Goal: Task Accomplishment & Management: Use online tool/utility

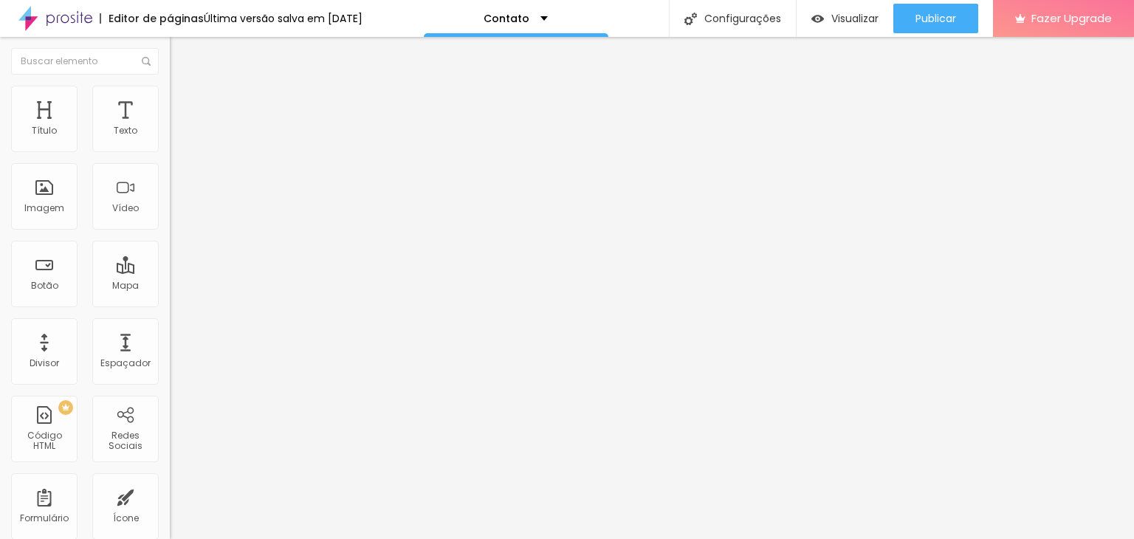
click at [405, 22] on div "Editor de páginas Última versão salva em [DATE] Contato Configurações Configura…" at bounding box center [567, 18] width 1134 height 37
click at [553, 32] on div "Contato" at bounding box center [516, 18] width 185 height 37
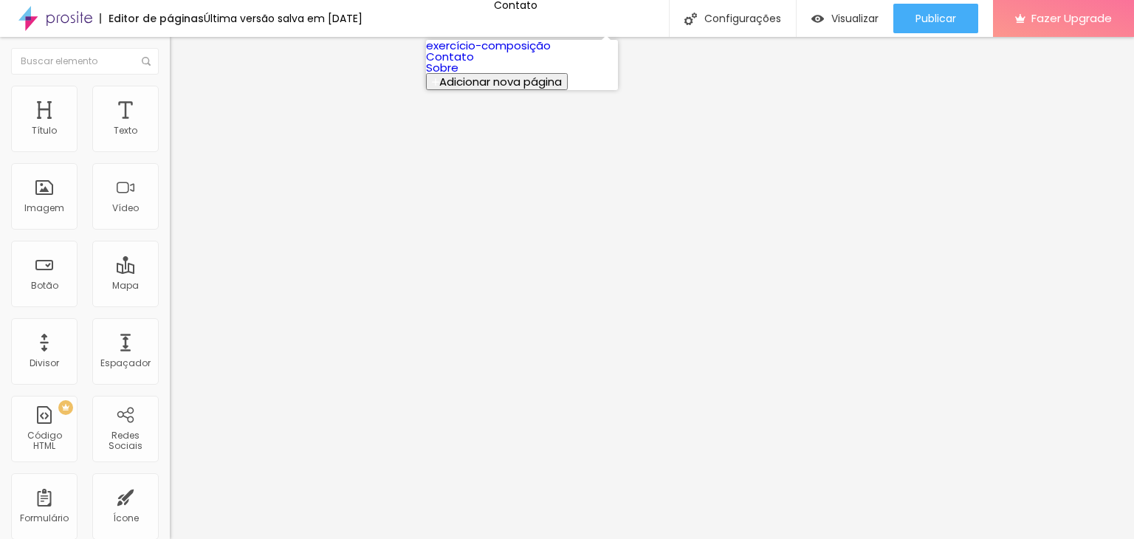
click at [459, 75] on link "Sobre" at bounding box center [442, 68] width 32 height 16
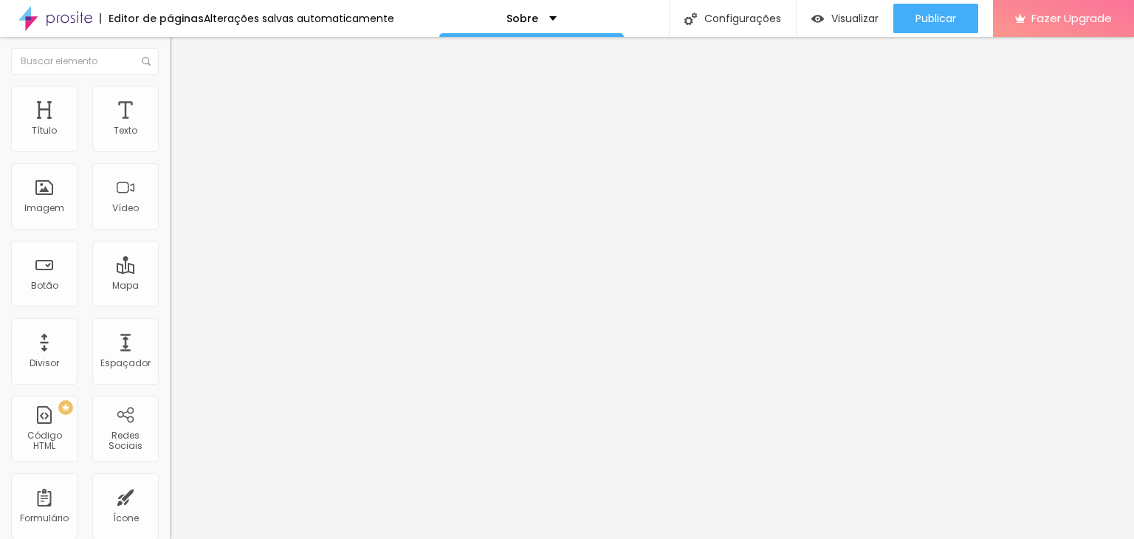
type input "https://niellefontes"
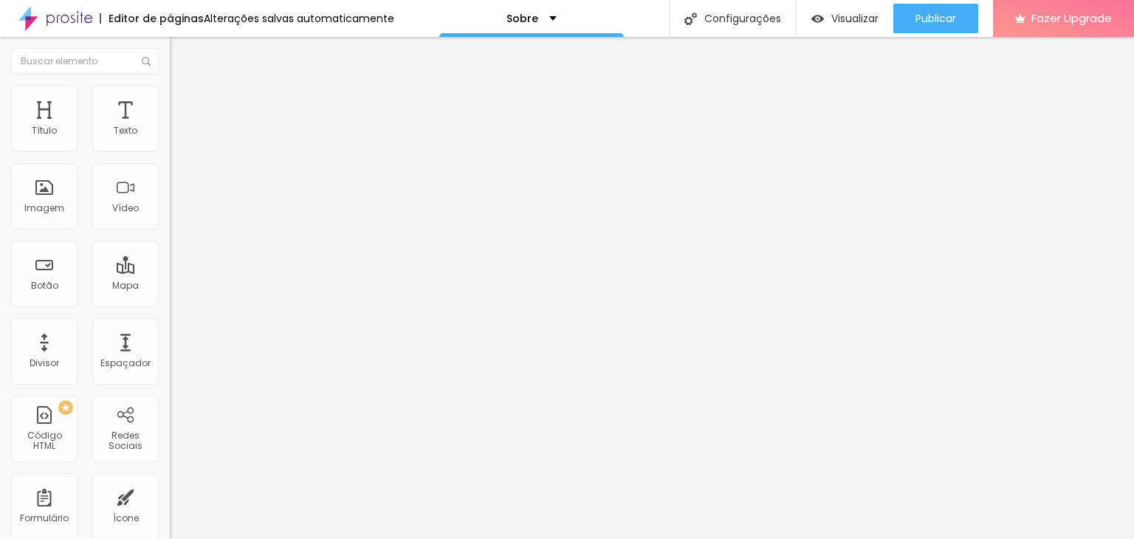
click at [99, 538] on div "TikTok" at bounding box center [65, 545] width 131 height 13
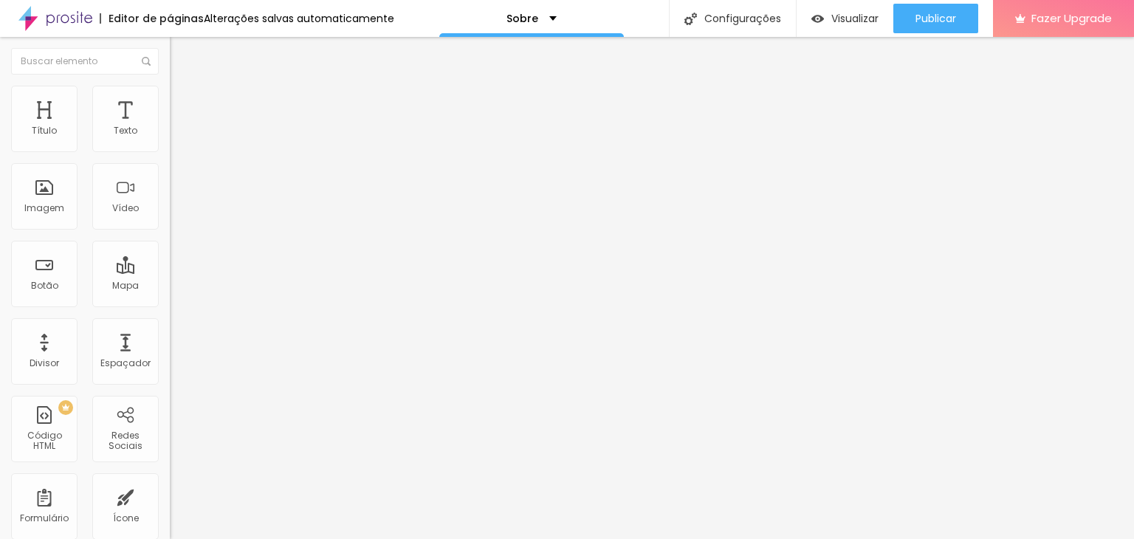
click at [170, 476] on div "Editar Redes Sociais Conteúdo Estilo Avançado Instagram Rede social Instagram E…" at bounding box center [255, 288] width 170 height 502
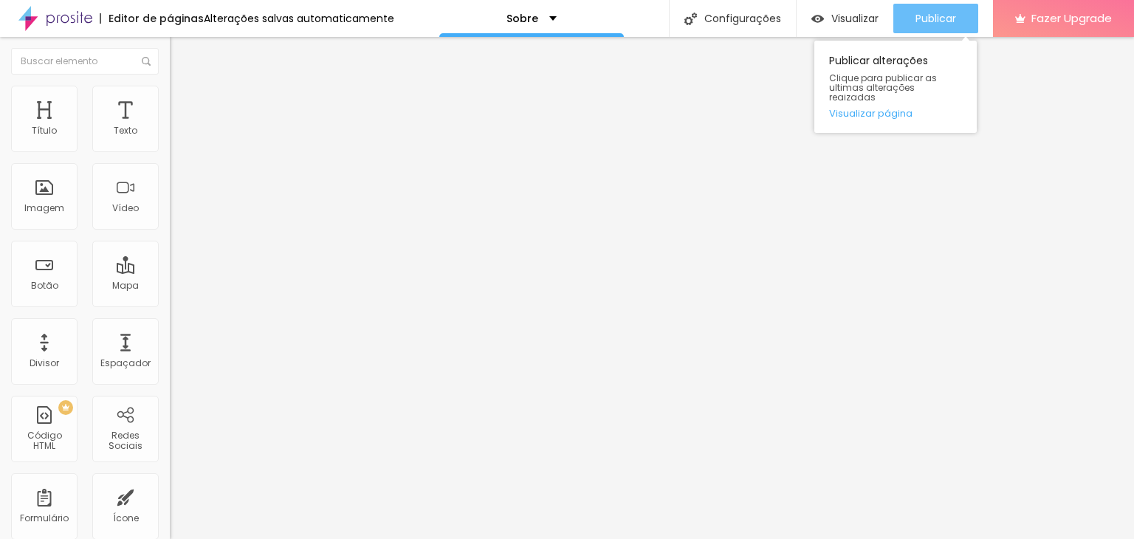
click at [895, 13] on button "Publicar" at bounding box center [936, 19] width 85 height 30
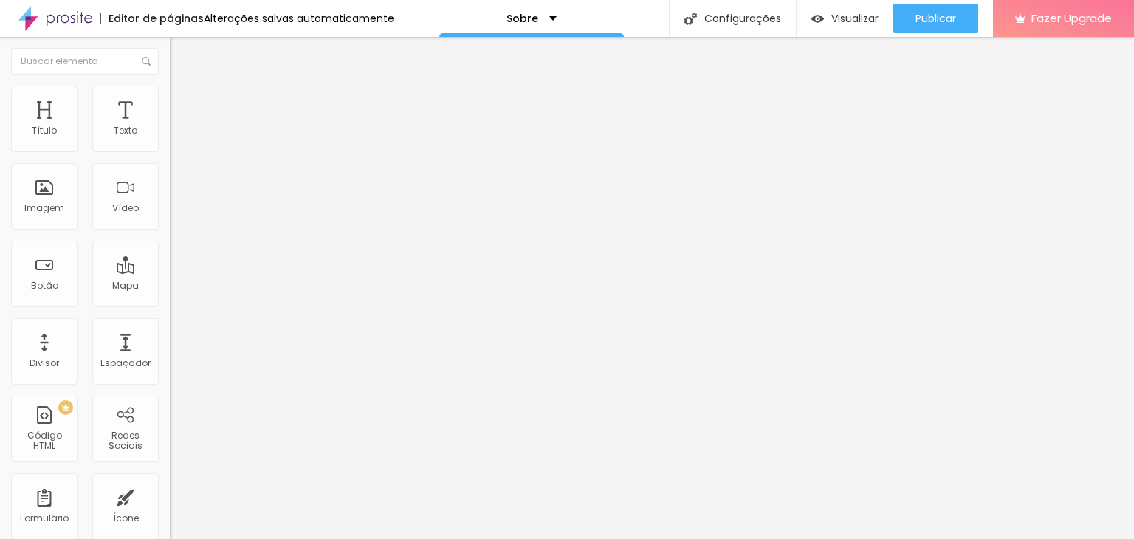
paste input "www.tiktok.com/@"
type input "https://www.tiktok.com/@niellefontes"
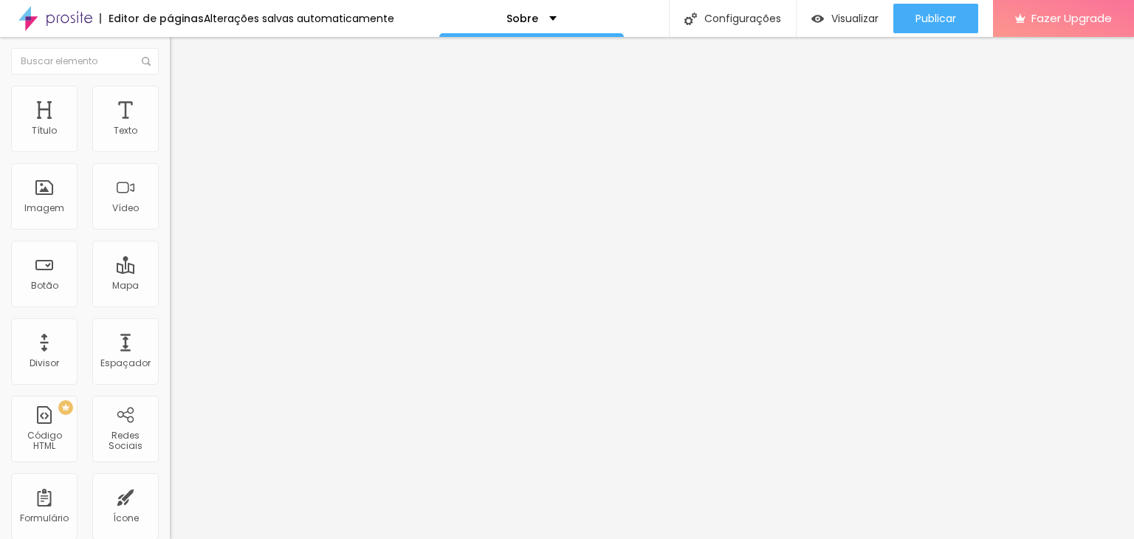
scroll to position [0, 0]
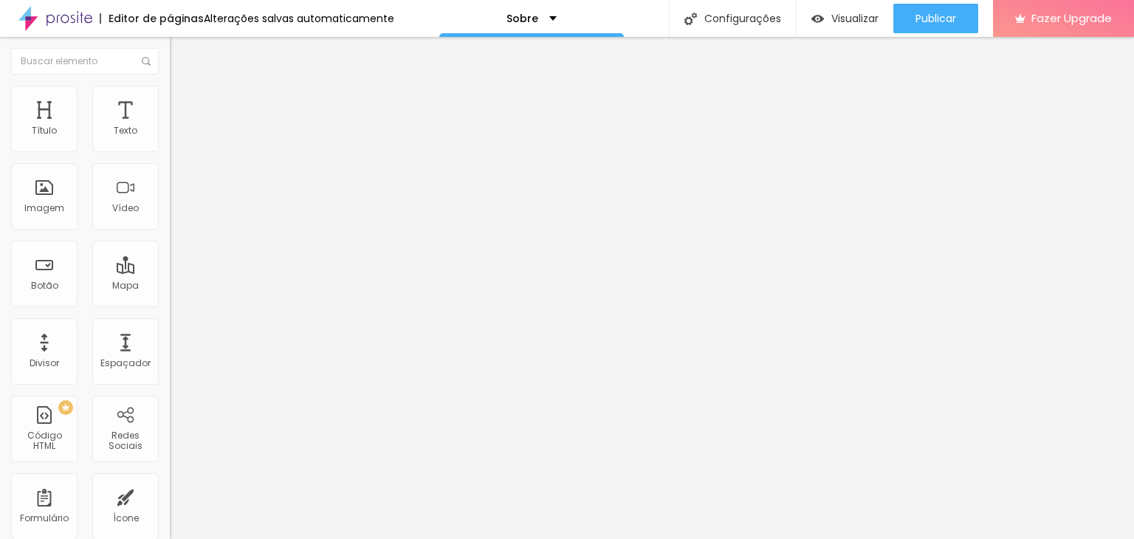
paste input "www.facebook.com/niellefontes/about/"
drag, startPoint x: 110, startPoint y: 299, endPoint x: 161, endPoint y: 303, distance: 51.1
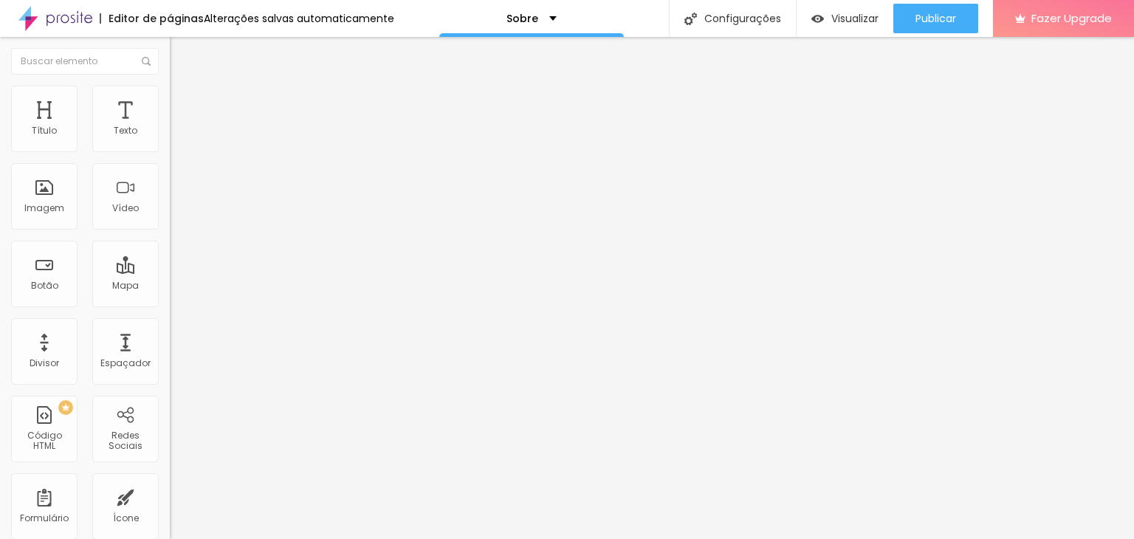
scroll to position [0, 59]
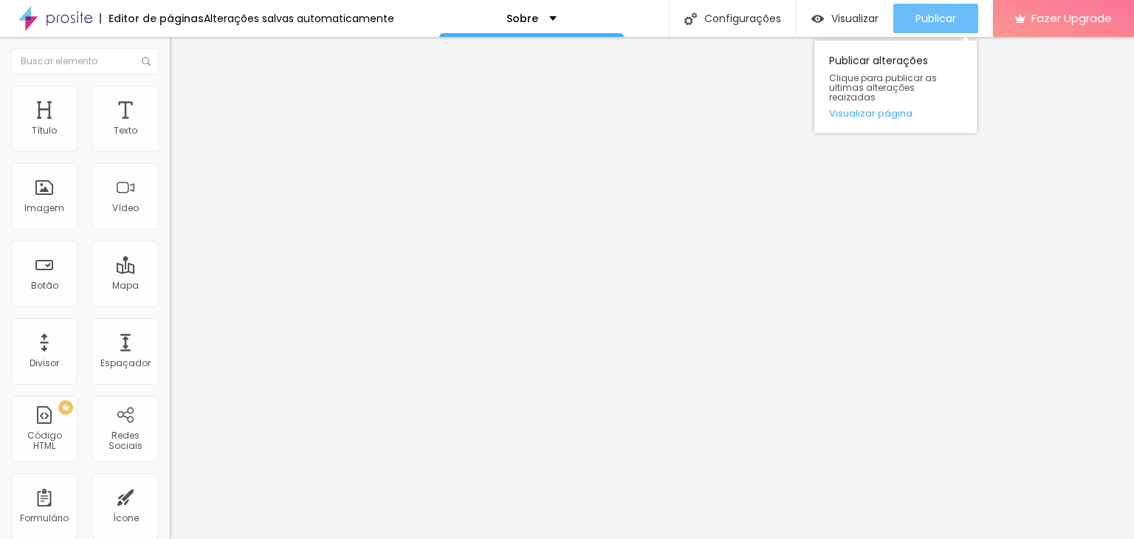
type input "https://www.facebook.com/niellefontes"
click at [944, 13] on span "Publicar" at bounding box center [936, 19] width 41 height 12
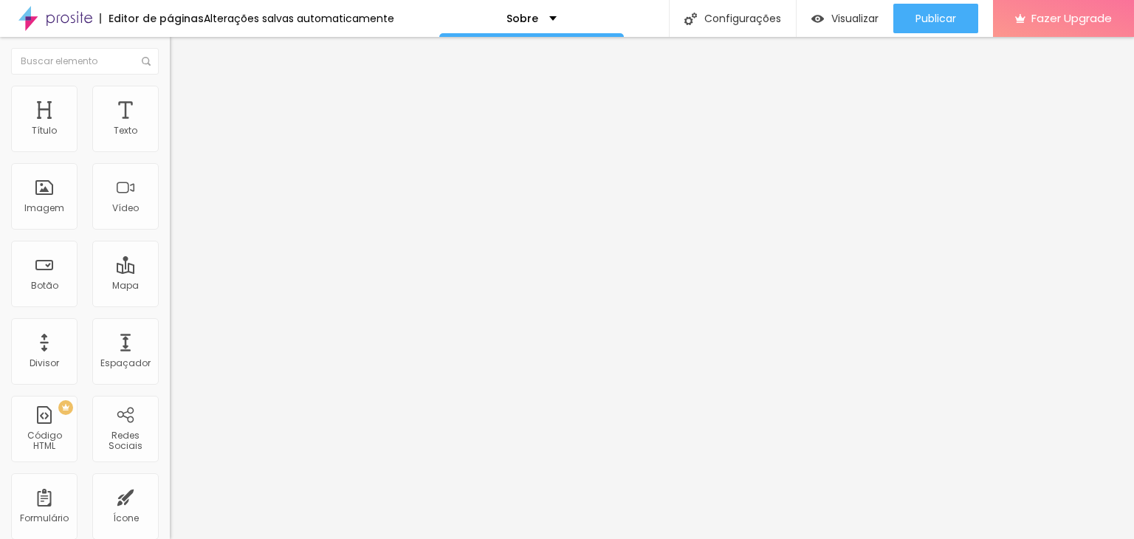
click at [170, 231] on span "Original" at bounding box center [187, 225] width 35 height 13
click at [170, 249] on span "Padrão" at bounding box center [186, 242] width 33 height 13
click at [170, 272] on span "Original" at bounding box center [187, 265] width 35 height 13
click at [170, 98] on li "Estilo" at bounding box center [255, 93] width 170 height 15
type input "95"
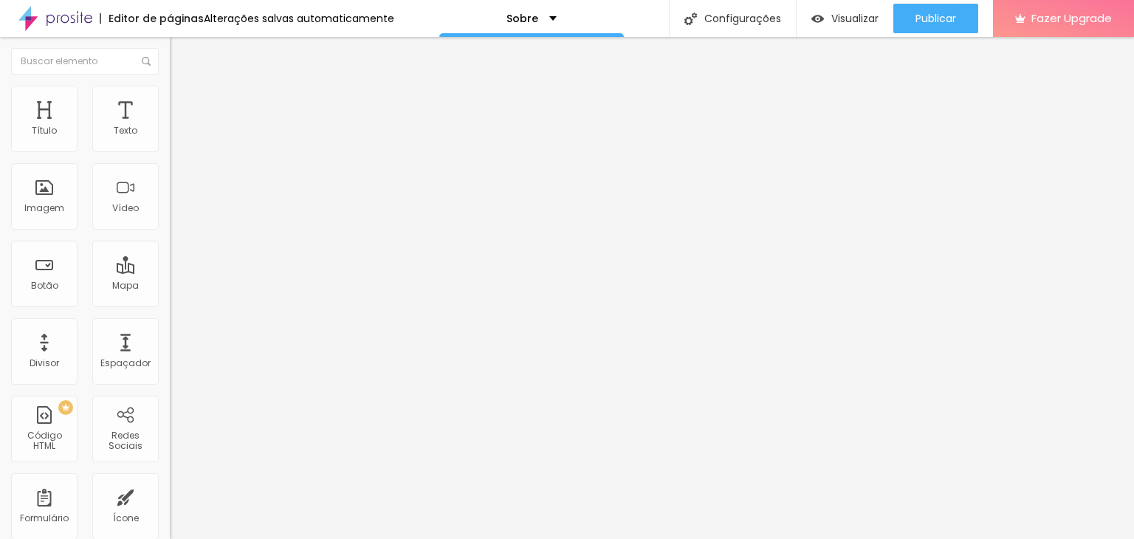
type input "95"
type input "90"
type input "85"
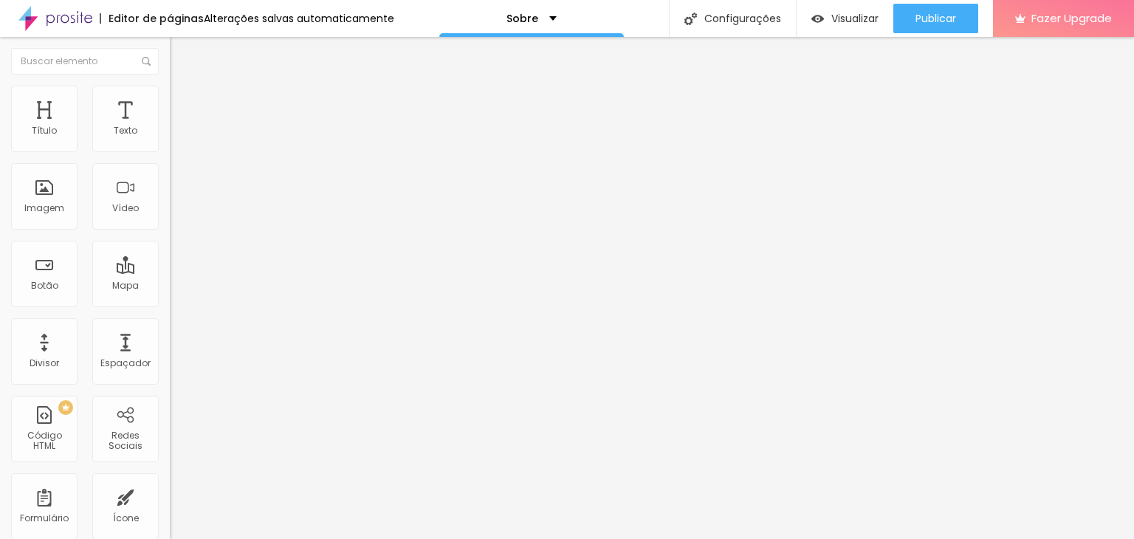
type input "80"
type input "75"
type input "70"
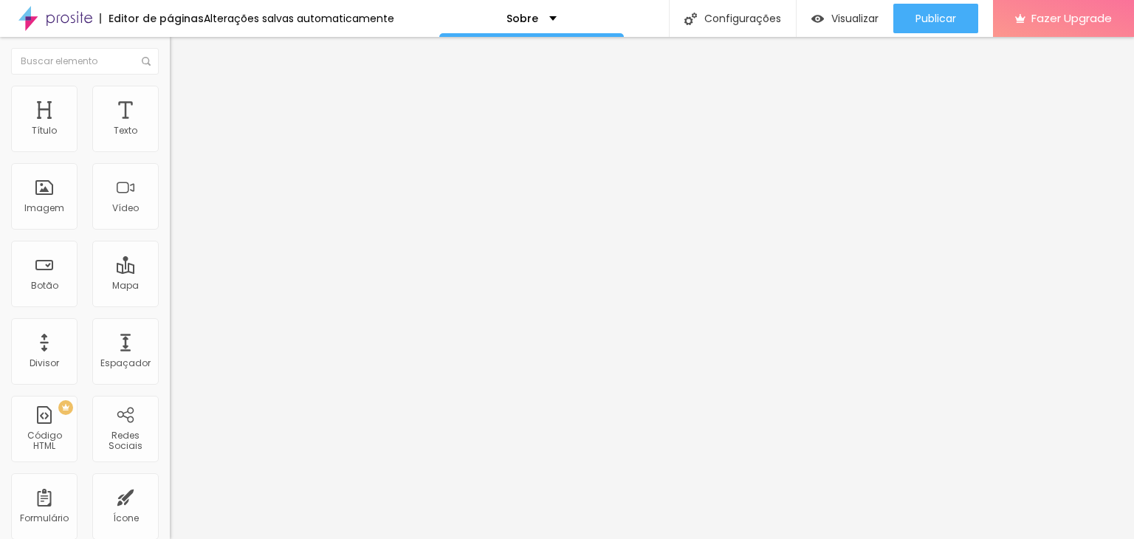
type input "70"
type input "65"
type input "60"
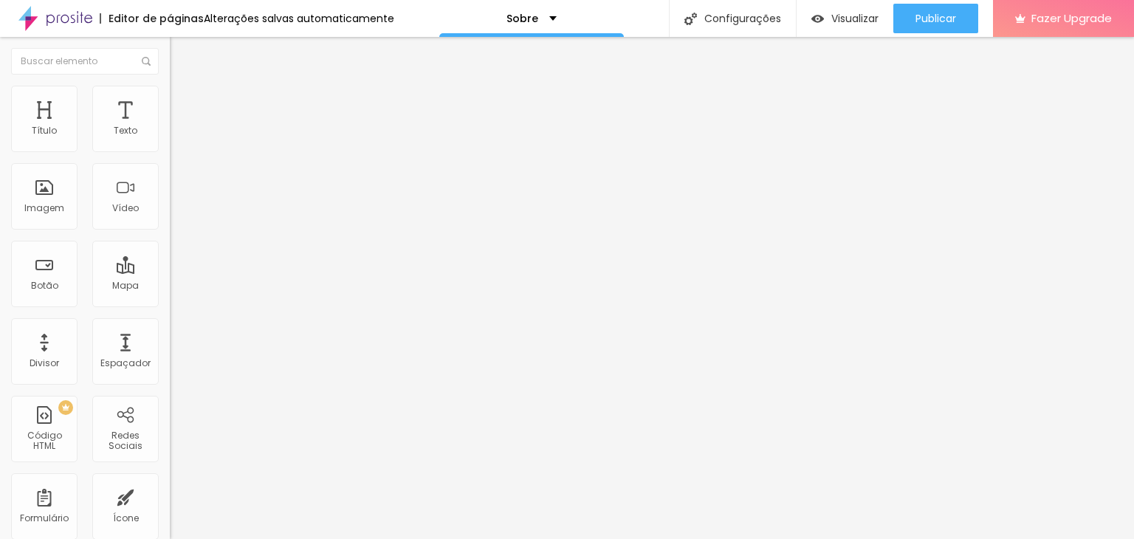
type input "55"
drag, startPoint x: 145, startPoint y: 155, endPoint x: 87, endPoint y: 160, distance: 57.8
type input "55"
click at [170, 151] on input "range" at bounding box center [217, 146] width 95 height 12
click at [170, 124] on div "Modo" at bounding box center [255, 119] width 170 height 9
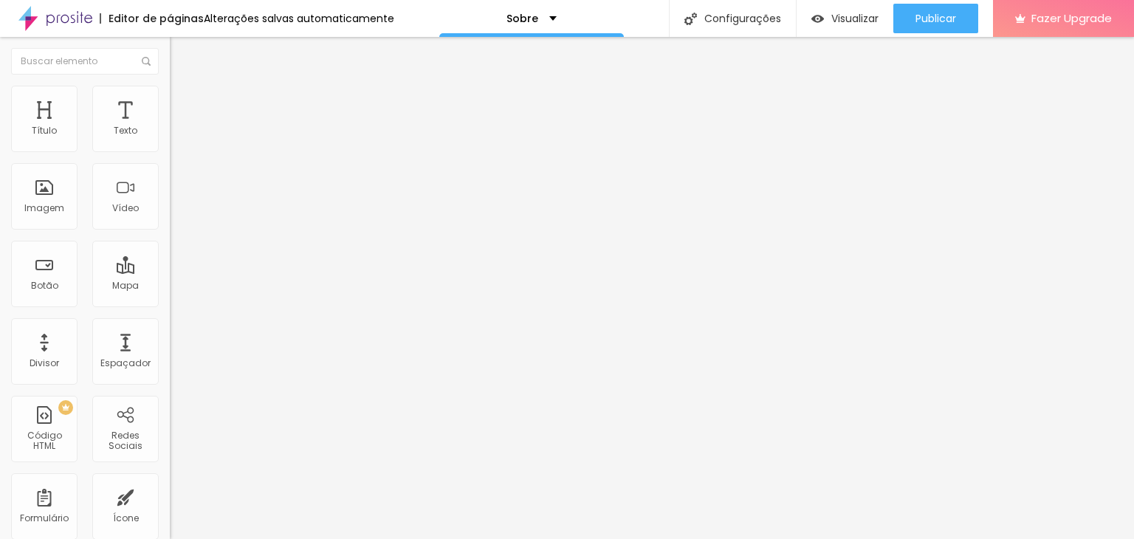
click at [170, 157] on span "Completo" at bounding box center [192, 151] width 45 height 13
click at [170, 143] on span "Encaixotado" at bounding box center [199, 137] width 58 height 13
click at [183, 102] on span "Estilo" at bounding box center [194, 95] width 23 height 13
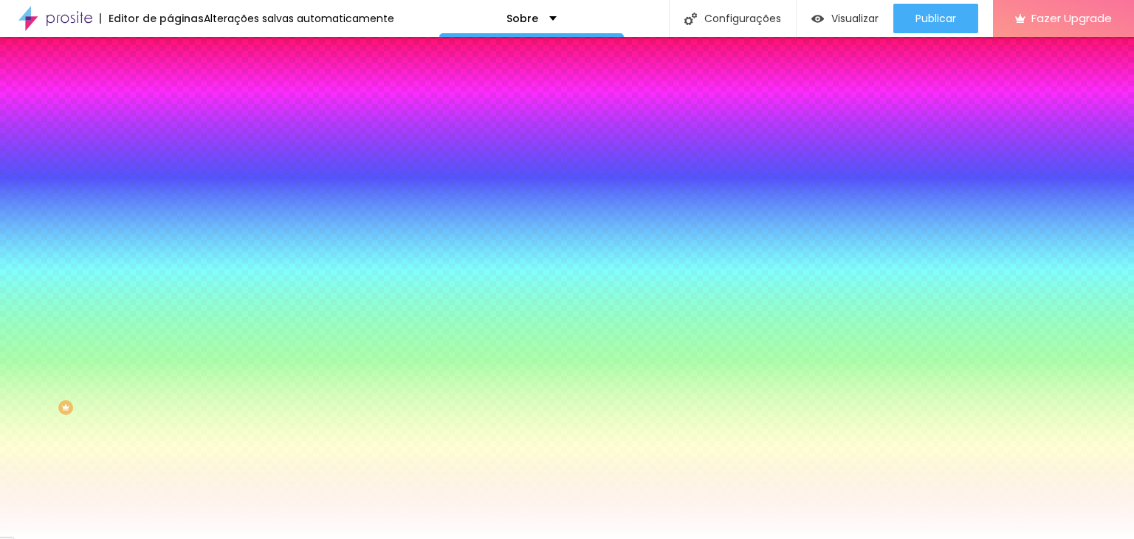
click at [183, 104] on span "Avançado" at bounding box center [207, 110] width 49 height 13
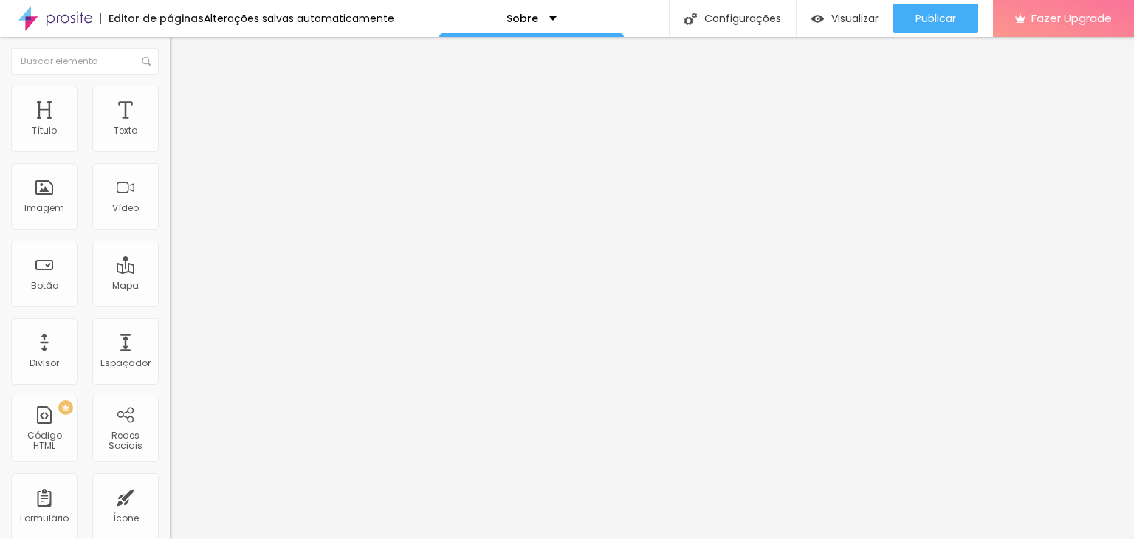
click at [170, 61] on button "Editar Seção" at bounding box center [255, 54] width 170 height 34
click at [179, 136] on span "Trocar icone" at bounding box center [212, 129] width 66 height 13
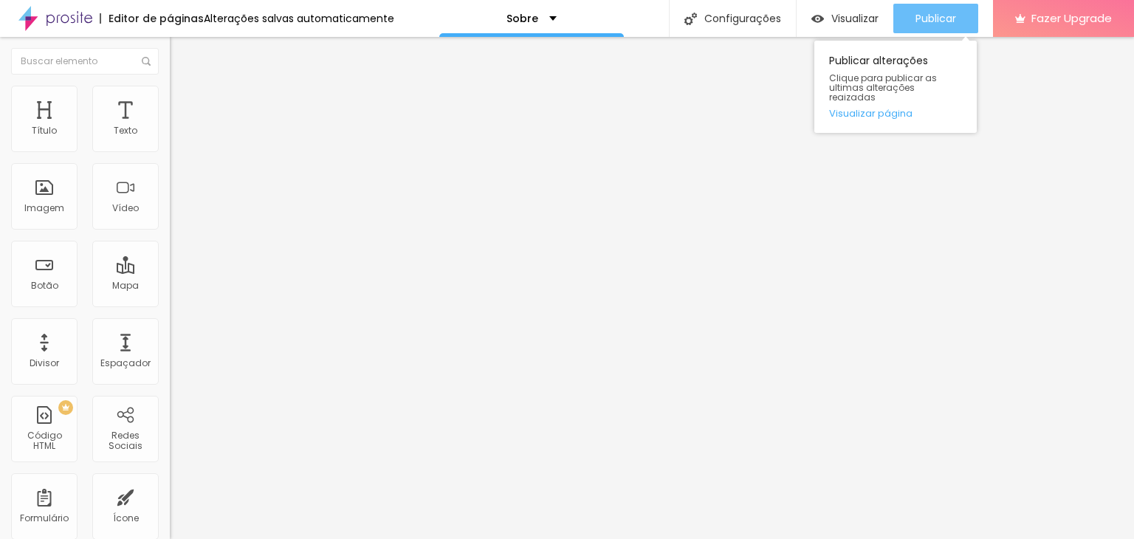
click at [955, 18] on span "Publicar" at bounding box center [936, 19] width 41 height 12
click at [916, 13] on span "Publicar" at bounding box center [936, 19] width 41 height 12
